Goal: Find specific page/section: Find specific page/section

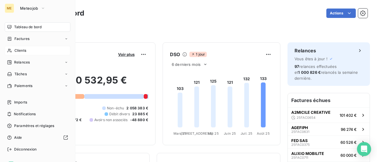
click at [21, 51] on span "Clients" at bounding box center [20, 50] width 12 height 5
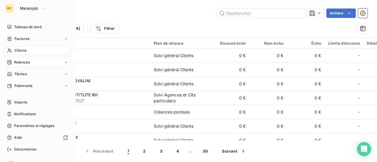
click at [21, 64] on span "Relances" at bounding box center [22, 62] width 16 height 5
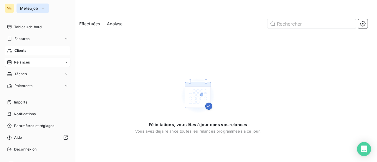
click at [35, 11] on button "Meteojob" at bounding box center [32, 8] width 32 height 9
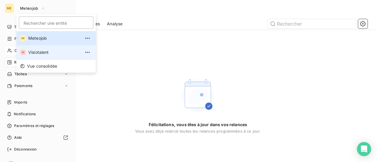
click at [36, 51] on span "Visiotalent" at bounding box center [54, 52] width 52 height 6
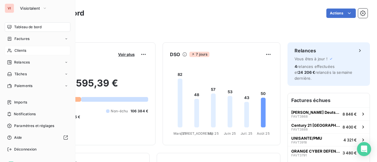
click at [21, 52] on span "Clients" at bounding box center [20, 50] width 12 height 5
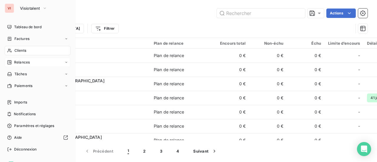
click at [33, 63] on div "Relances" at bounding box center [38, 62] width 66 height 9
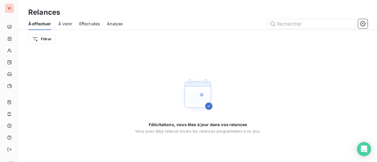
click at [87, 28] on div "Effectuées" at bounding box center [89, 24] width 21 height 12
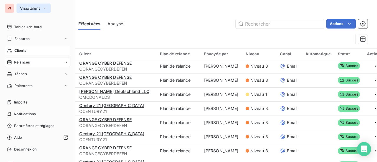
click at [44, 8] on icon "button" at bounding box center [44, 8] width 5 height 6
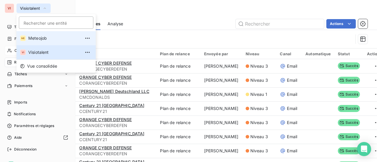
click at [37, 39] on span "Meteojob" at bounding box center [54, 38] width 52 height 6
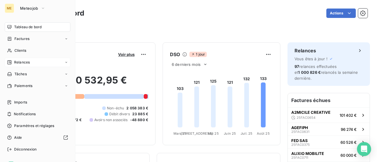
click at [22, 62] on span "Relances" at bounding box center [22, 62] width 16 height 5
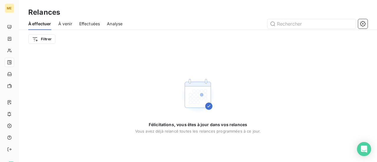
click at [92, 26] on span "Effectuées" at bounding box center [89, 24] width 21 height 6
